Goal: Book appointment/travel/reservation

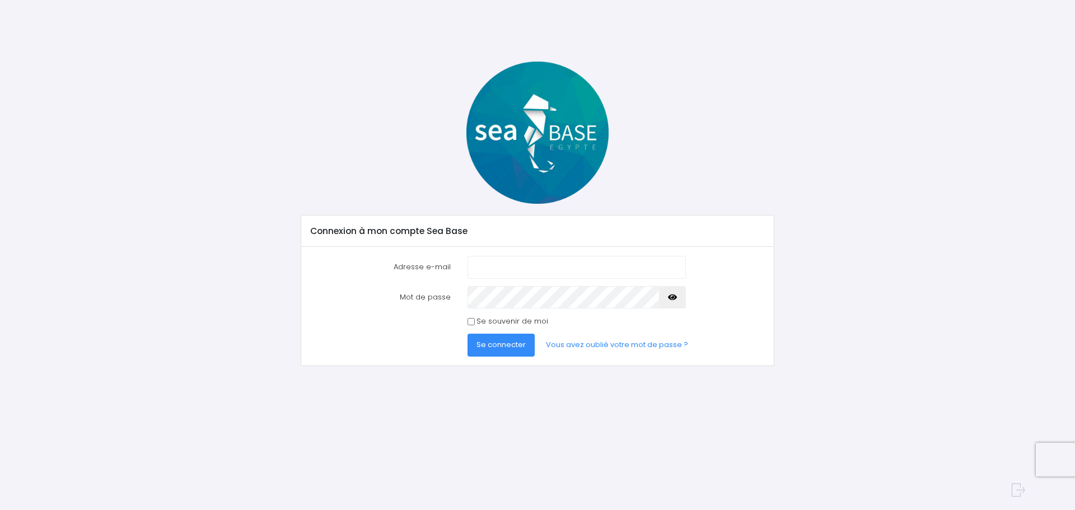
type input "[EMAIL_ADDRESS][PERSON_NAME][DOMAIN_NAME]"
click at [496, 346] on span "Se connecter" at bounding box center [500, 344] width 49 height 11
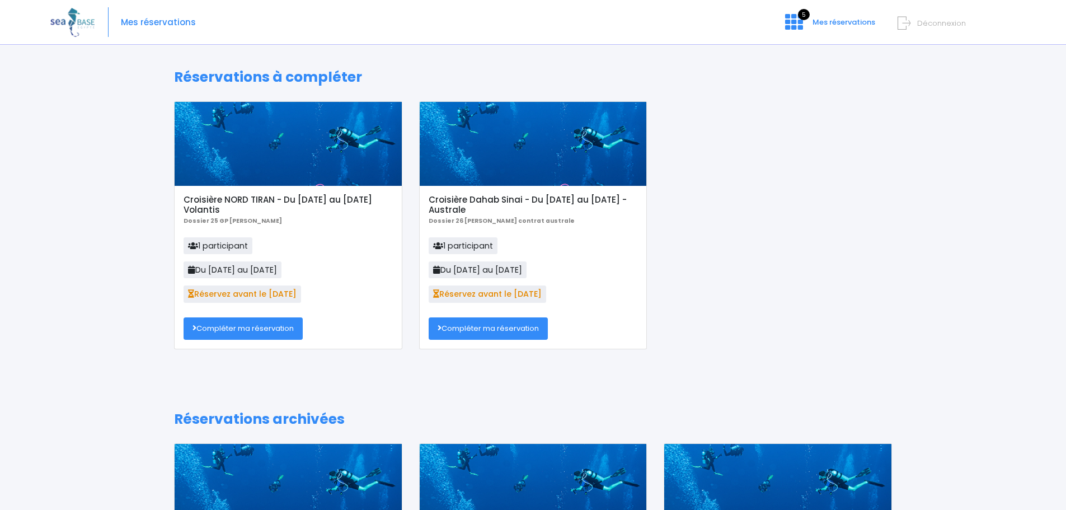
click at [237, 328] on link "Compléter ma réservation" at bounding box center [243, 328] width 119 height 22
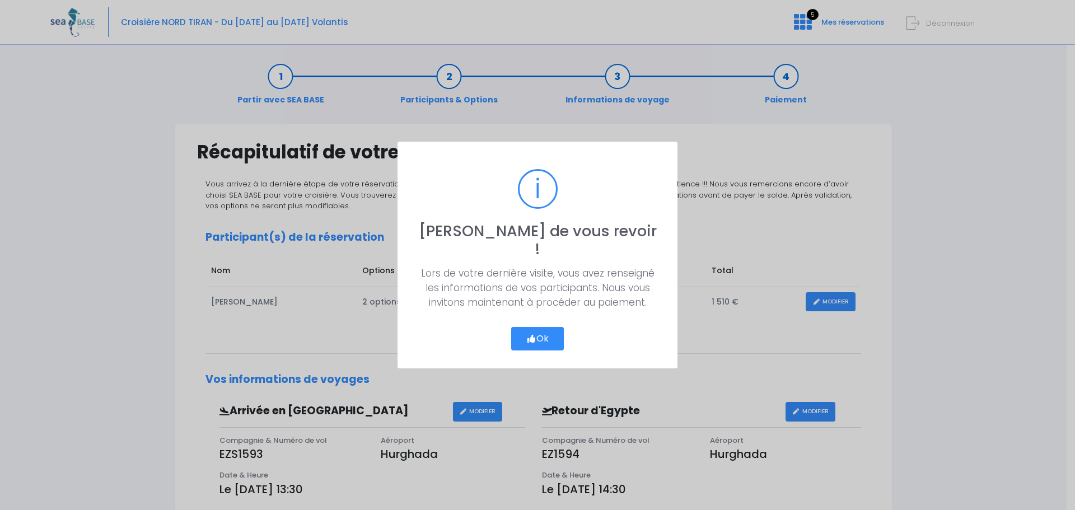
click at [536, 327] on button "Ok" at bounding box center [537, 339] width 53 height 24
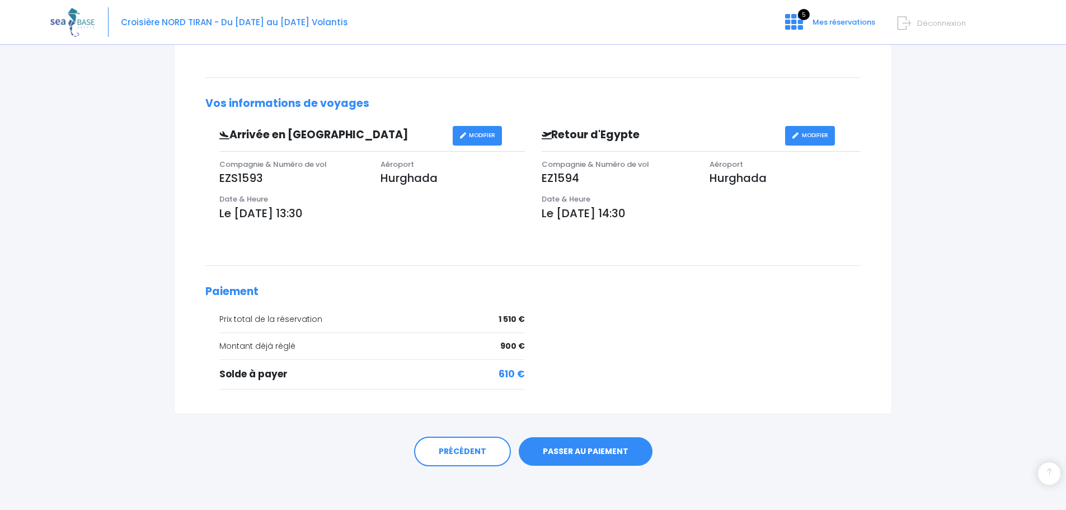
scroll to position [277, 0]
click at [559, 452] on link "PASSER AU PAIEMENT" at bounding box center [586, 450] width 134 height 29
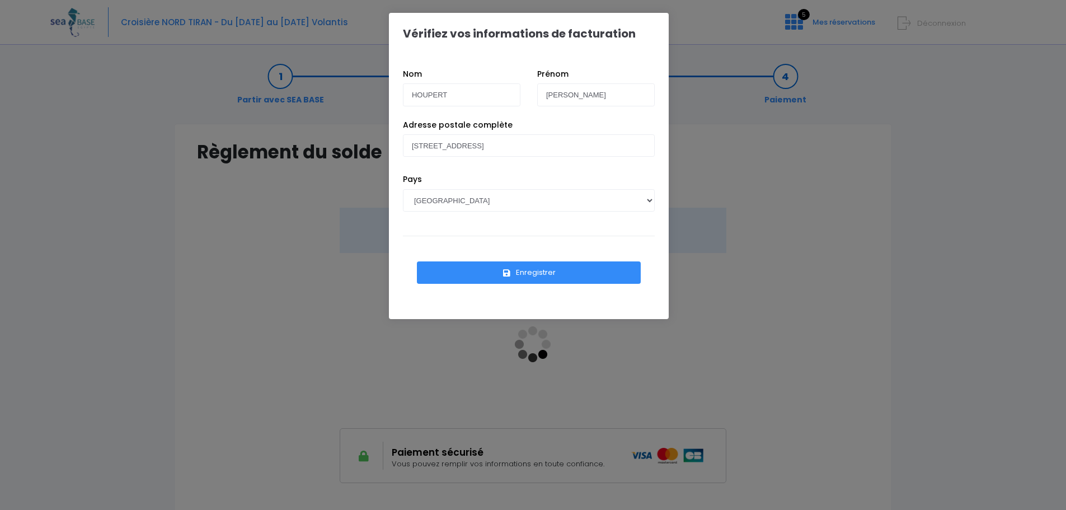
click at [524, 272] on button "Enregistrer" at bounding box center [529, 272] width 224 height 22
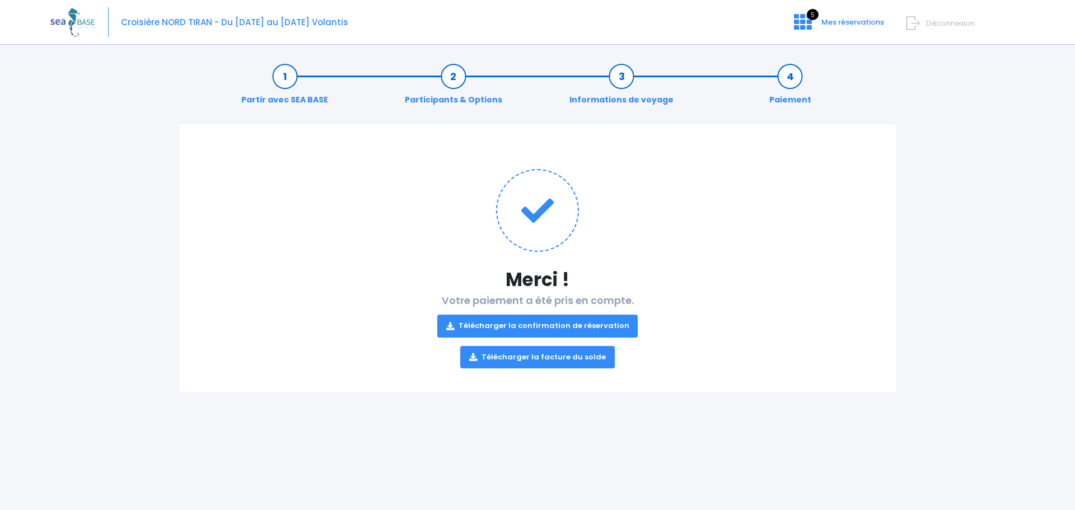
click at [516, 323] on link "Télécharger la confirmation de réservation" at bounding box center [537, 326] width 201 height 22
click at [559, 353] on link "Télécharger la facture du solde" at bounding box center [537, 357] width 154 height 22
click at [585, 329] on link "Télécharger la confirmation de réservation" at bounding box center [537, 326] width 201 height 22
